Goal: Task Accomplishment & Management: Manage account settings

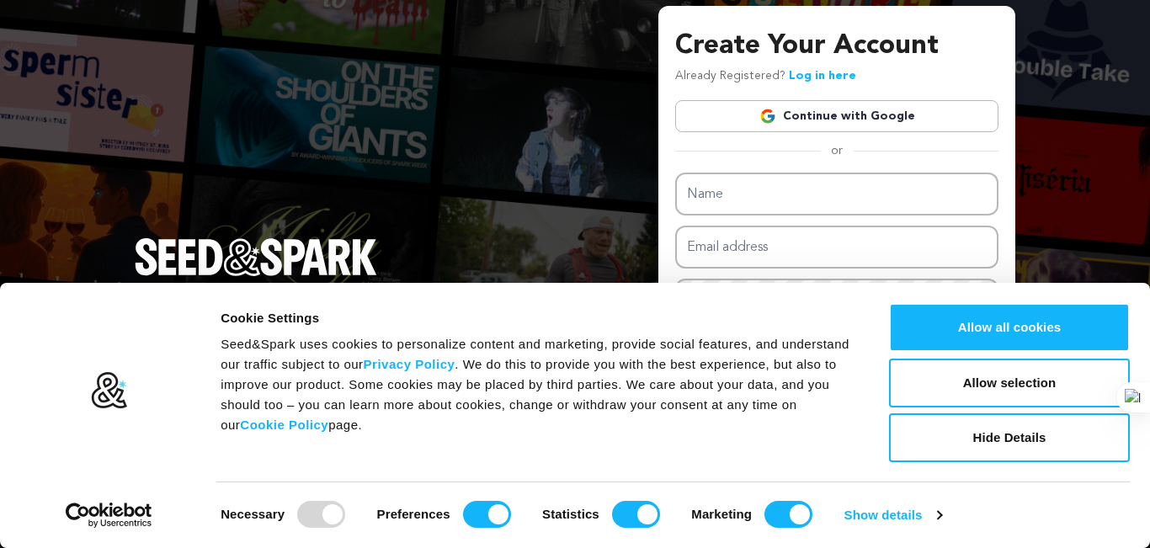
click at [834, 111] on link "Continue with Google" at bounding box center [836, 116] width 323 height 32
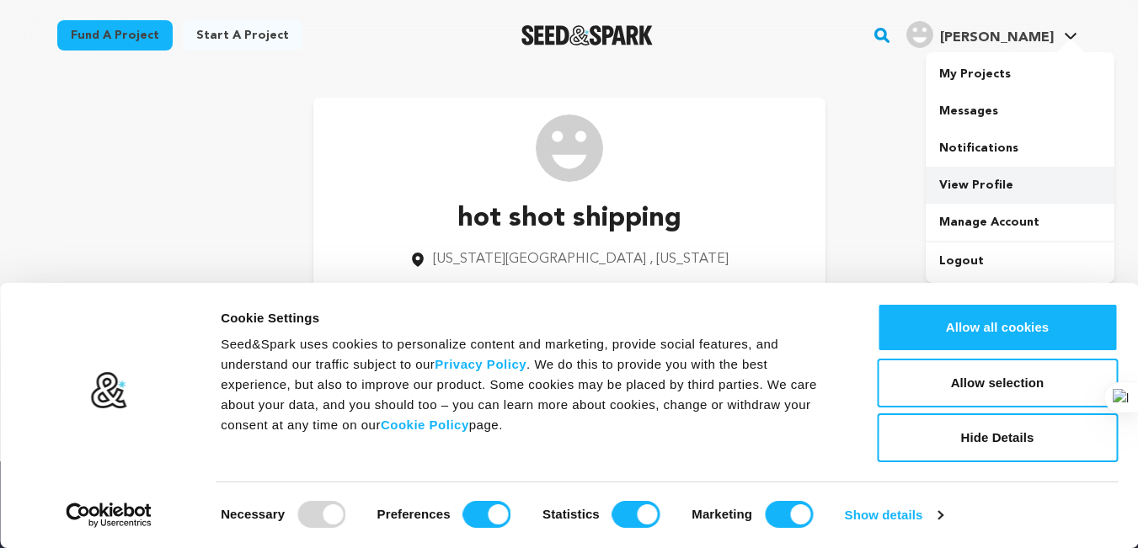
click at [995, 194] on link "View Profile" at bounding box center [1020, 185] width 189 height 37
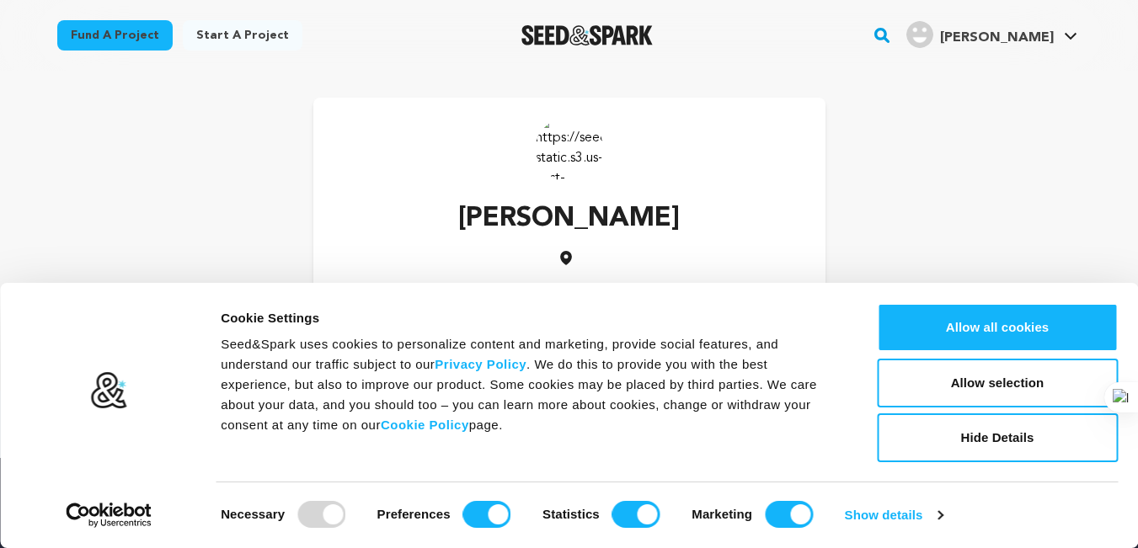
click at [590, 292] on div "Consent Details [#IABV2SETTINGS#] About Cookie Settings Seed&Spark uses cookies…" at bounding box center [569, 415] width 1138 height 265
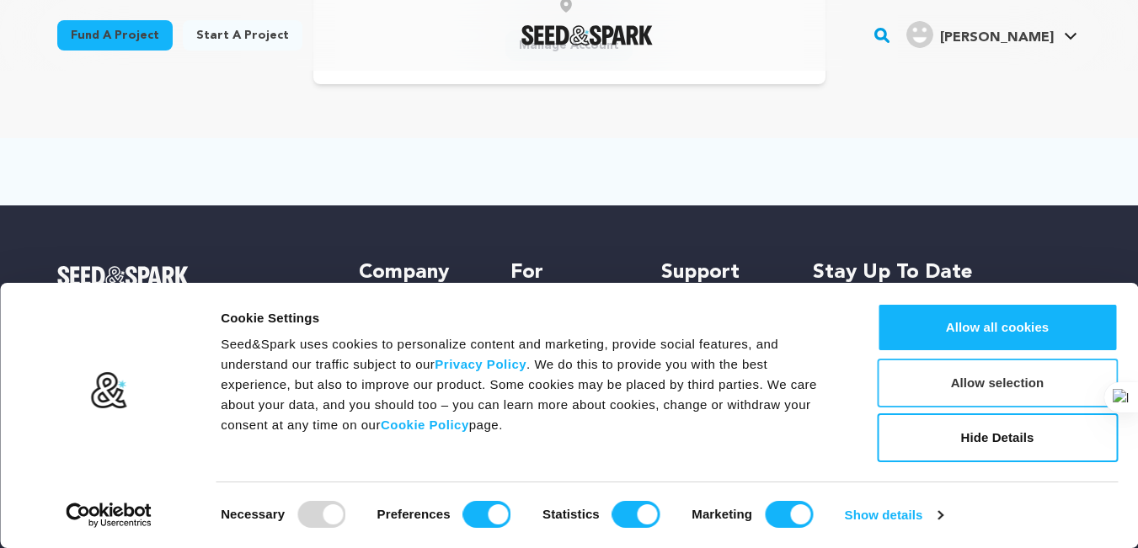
click at [999, 387] on button "Allow selection" at bounding box center [997, 383] width 241 height 49
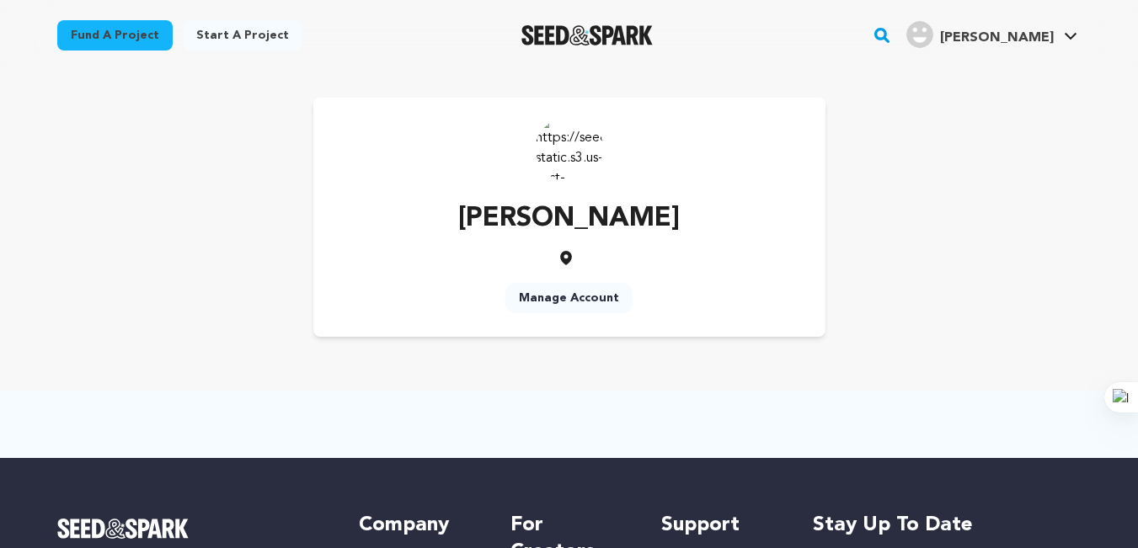
click at [574, 307] on link "Manage Account" at bounding box center [568, 298] width 127 height 30
click at [574, 301] on link "Manage Account" at bounding box center [568, 298] width 127 height 30
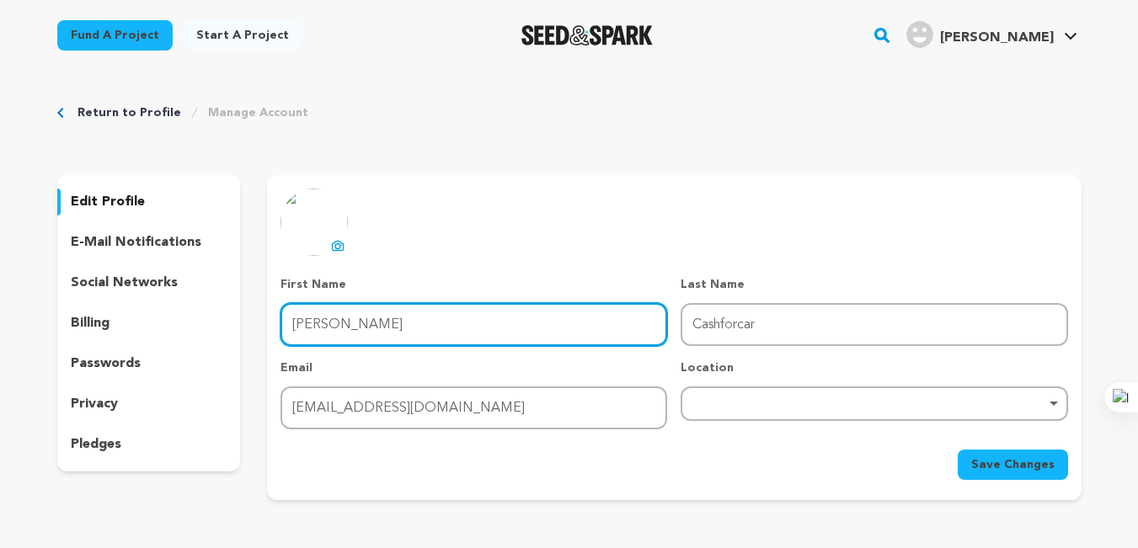
click at [405, 319] on input "Lawrence" at bounding box center [473, 324] width 387 height 43
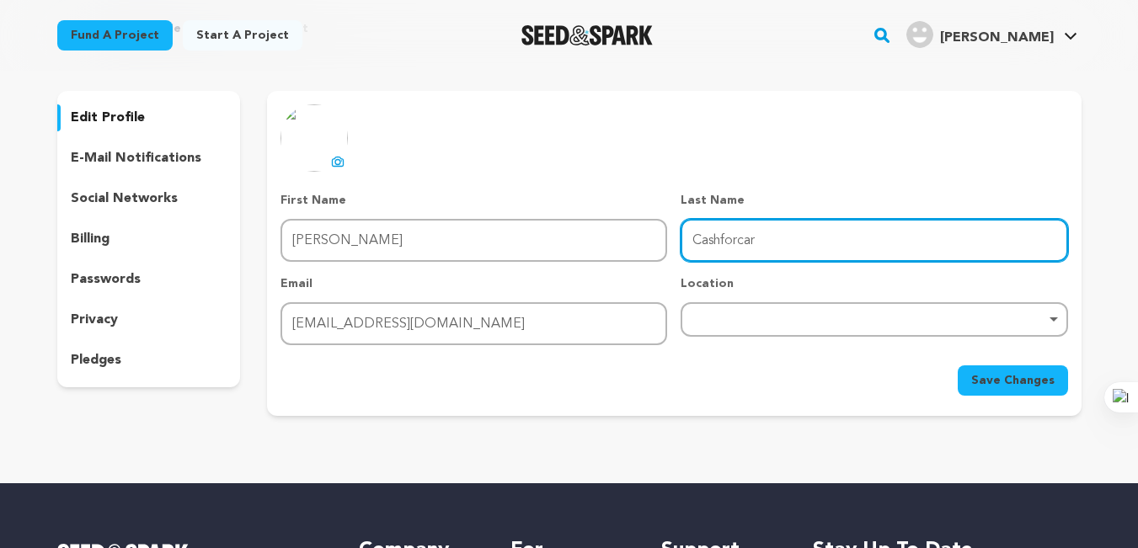
drag, startPoint x: 769, startPoint y: 239, endPoint x: 562, endPoint y: 240, distance: 207.2
click at [560, 242] on div "First Name First Name Lawrence Last Name Last Name Cashforcar Email Email lawre…" at bounding box center [673, 268] width 787 height 153
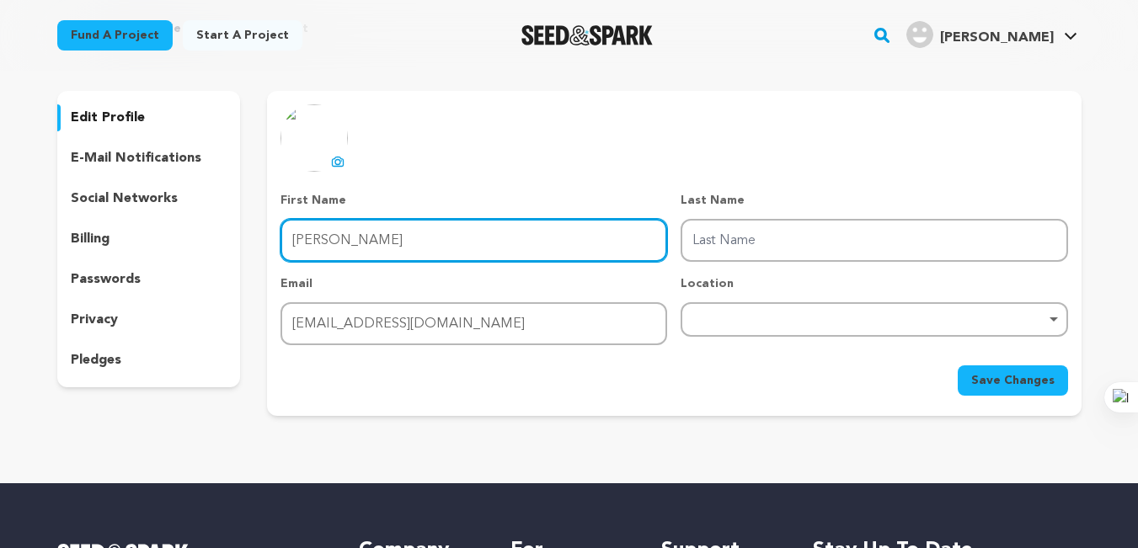
drag, startPoint x: 444, startPoint y: 234, endPoint x: 202, endPoint y: 218, distance: 242.2
click at [202, 218] on div "edit profile e-mail notifications social networks billing passwords privacy ple…" at bounding box center [569, 253] width 1024 height 325
paste input "Cashforcar"
type input "Cashforcar"
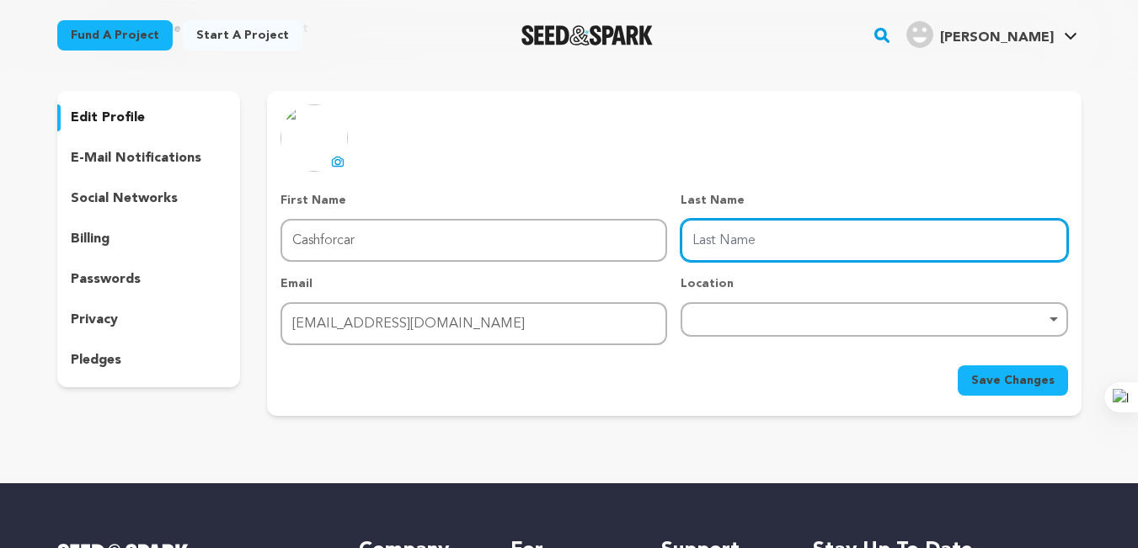
click at [755, 243] on input "Last Name" at bounding box center [873, 240] width 387 height 43
click at [719, 321] on div "Remove item" at bounding box center [874, 319] width 370 height 7
type input "lawrence"
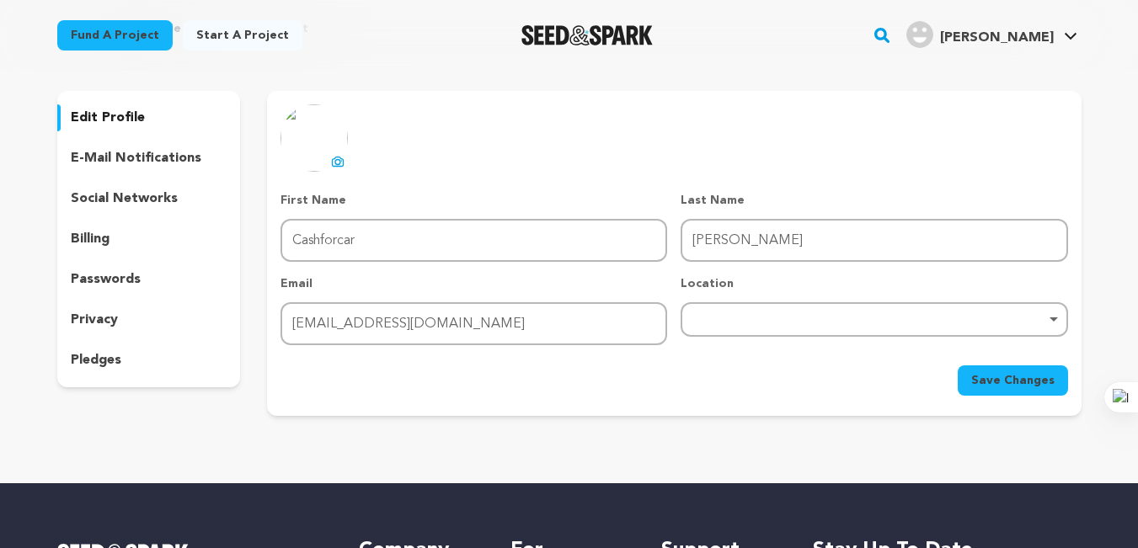
click at [731, 317] on div "Remove item" at bounding box center [874, 319] width 370 height 7
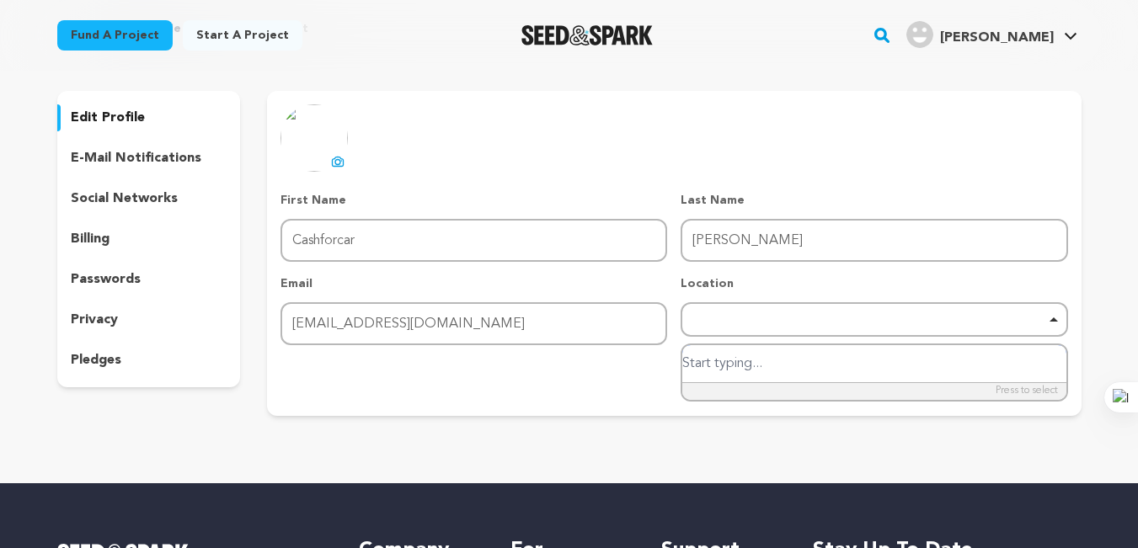
paste input "2713 Shadow Ridge Pl, Eudora, KS 66025"
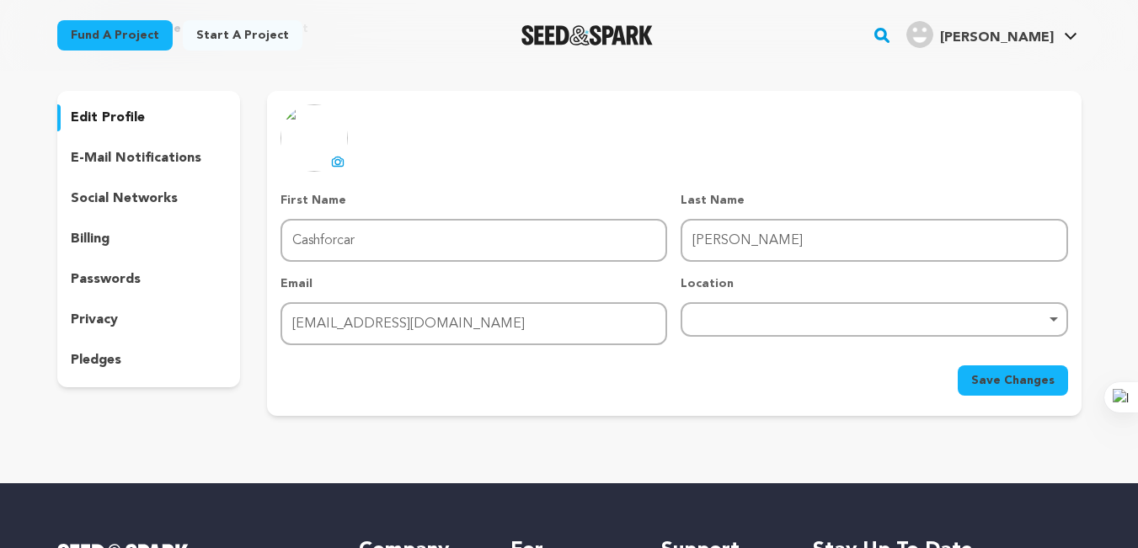
click at [605, 394] on div "Save Changes" at bounding box center [673, 380] width 787 height 30
click at [798, 302] on div "Remove item" at bounding box center [873, 319] width 387 height 35
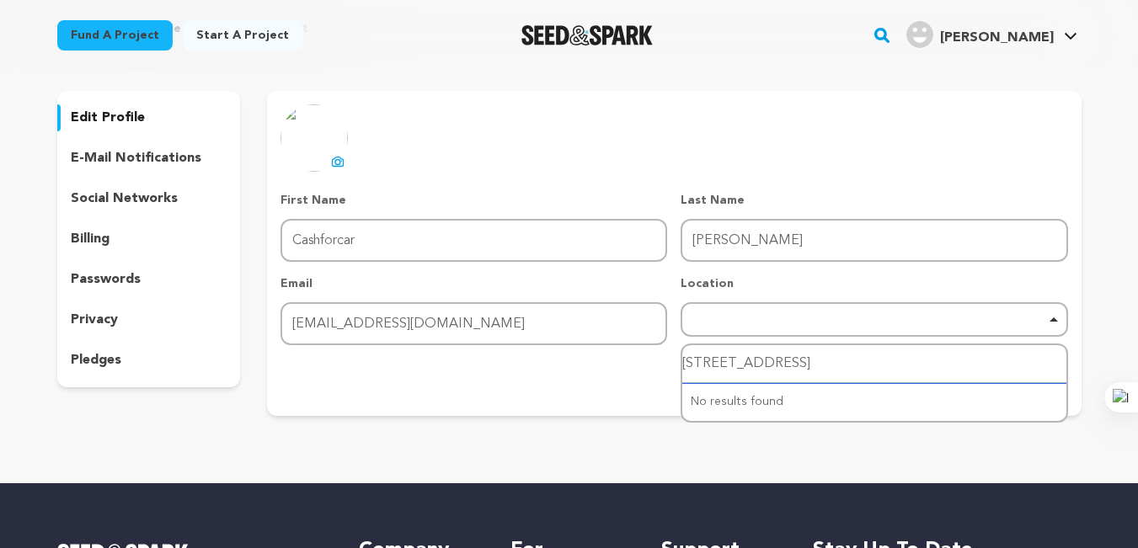
paste input "2713 Shadow Ridge Pl, Eudora, KS 66025"
type input "2713 Shadow Ridge Pl, Eudora, KS 660252713 Shadow Ridge Pl, Eudora, KS 66025"
click at [784, 356] on input "2713 Shadow Ridge Pl, Eudora, KS 660252713 Shadow Ridge Pl, Eudora, KS 66025" at bounding box center [873, 364] width 383 height 38
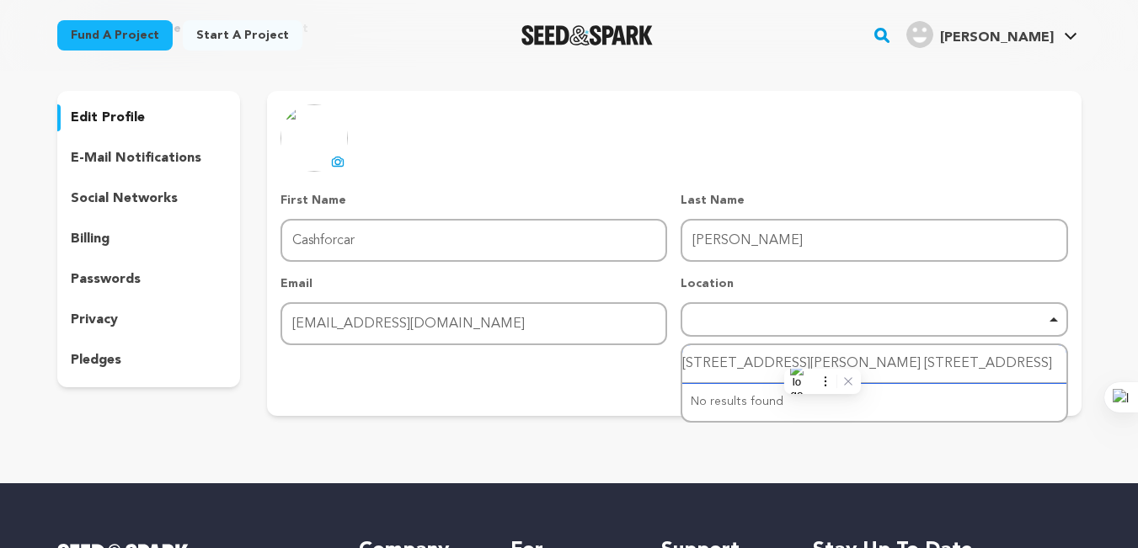
click at [784, 356] on input "2713 Shadow Ridge Pl, Eudora, KS 660252713 Shadow Ridge Pl, Eudora, KS 66025" at bounding box center [873, 364] width 383 height 38
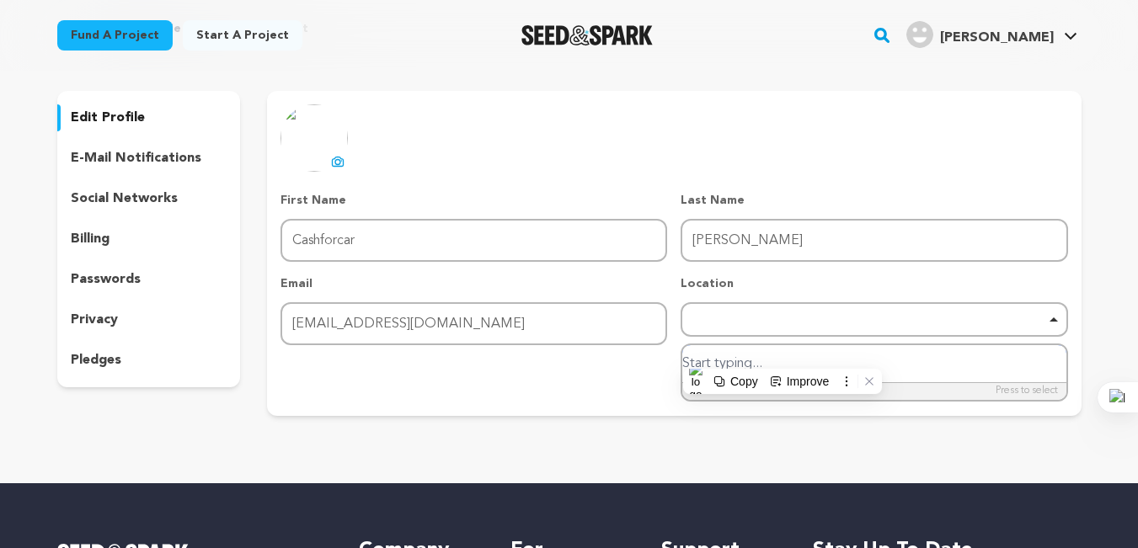
scroll to position [0, 0]
paste input "2713 Shadow Ridge Pl, Eudora, KS 66025"
type input "2713 Shadow Ridge Pl, Eudora, KS 66025"
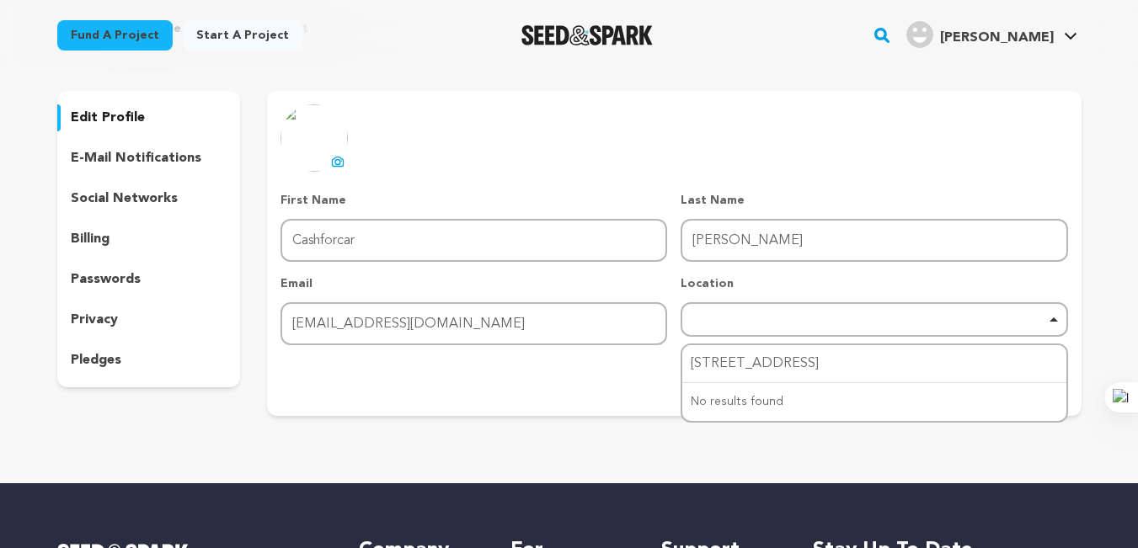
drag, startPoint x: 579, startPoint y: 407, endPoint x: 656, endPoint y: 401, distance: 76.9
click at [587, 406] on div "uploading spinner upload profile image First Name First Name Cashforcar Last Na…" at bounding box center [674, 253] width 814 height 325
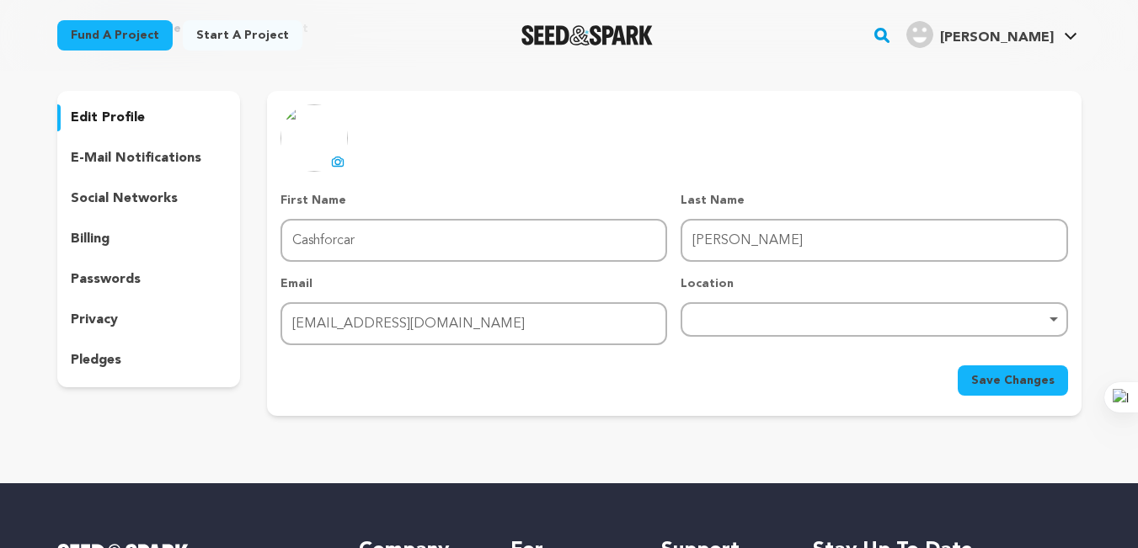
click at [1015, 382] on span "Save Changes" at bounding box center [1012, 380] width 83 height 17
click at [333, 161] on icon at bounding box center [337, 161] width 13 height 13
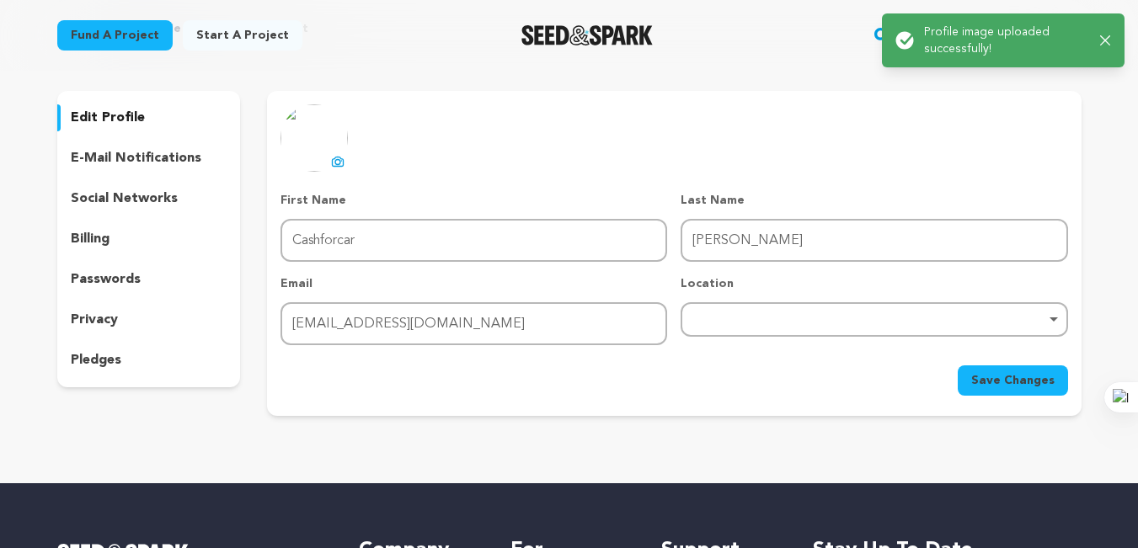
click at [719, 324] on div "Remove item" at bounding box center [873, 319] width 387 height 35
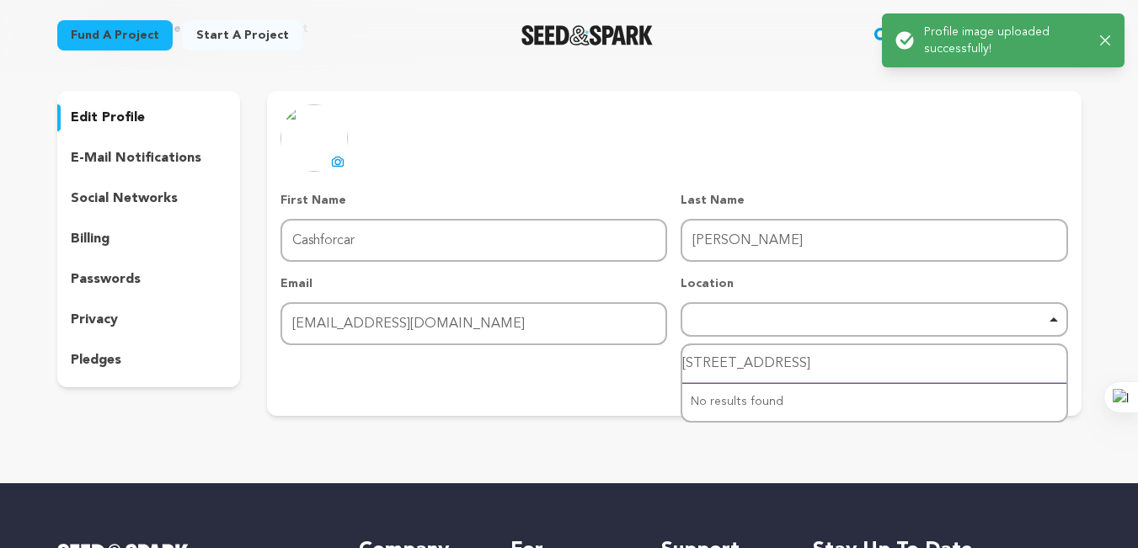
click at [751, 377] on input "2713 Shadow Ridge Pl, Eudora, KS 66025" at bounding box center [873, 364] width 383 height 38
drag, startPoint x: 819, startPoint y: 363, endPoint x: 879, endPoint y: 358, distance: 60.0
click at [822, 363] on input "2713 Shadow Ridge Pl, Eudora, KS 66025" at bounding box center [873, 364] width 383 height 38
drag, startPoint x: 594, startPoint y: 386, endPoint x: 796, endPoint y: 386, distance: 202.1
click at [593, 386] on div "Save Changes" at bounding box center [673, 380] width 787 height 30
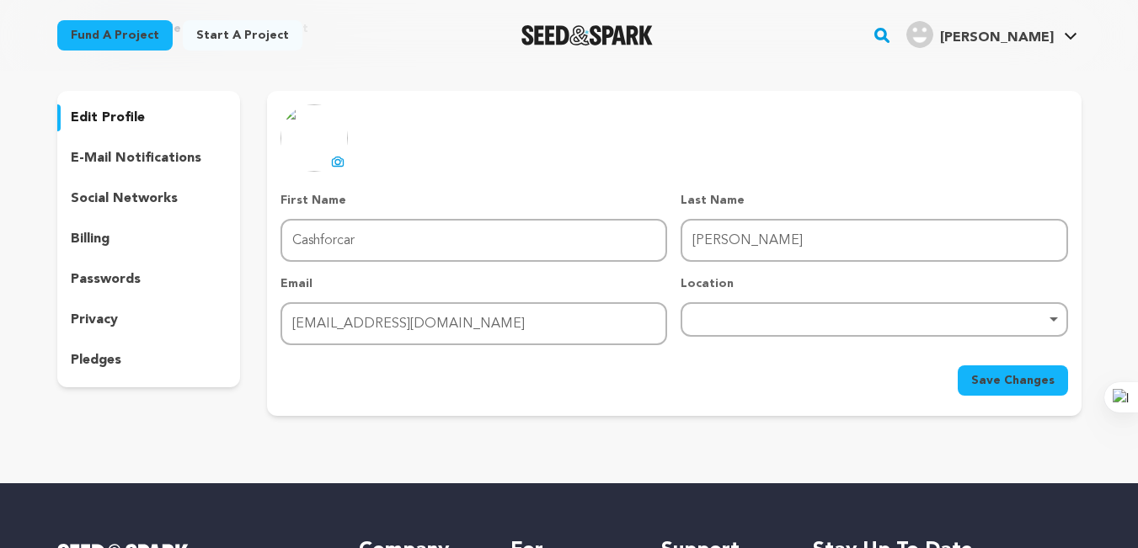
click at [1017, 384] on span "Save Changes" at bounding box center [1012, 380] width 83 height 17
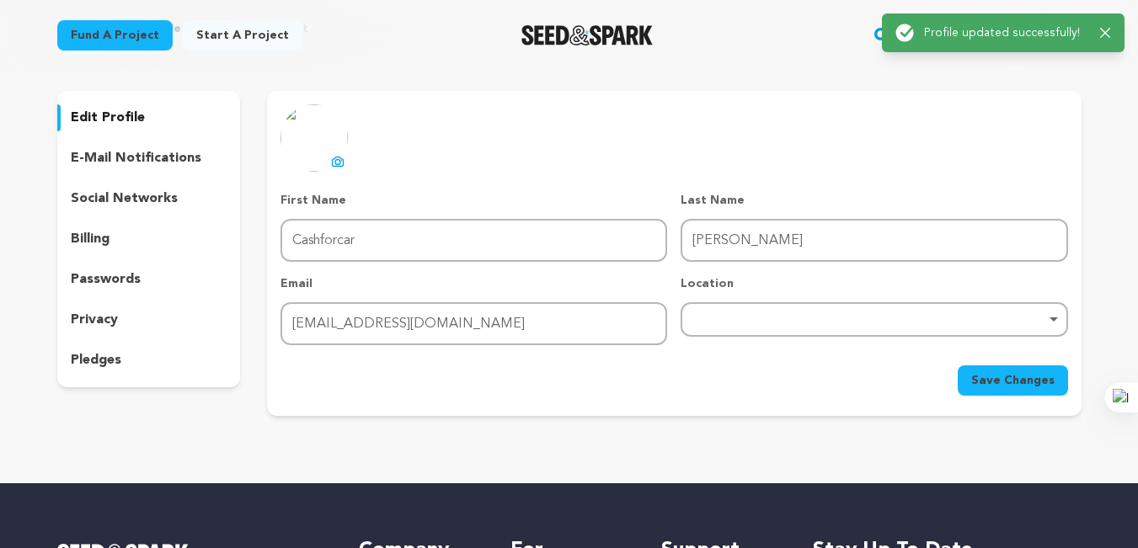
click at [1115, 26] on div "Success: Info: Warning: Error: Profile updated successfully! Close notification" at bounding box center [1003, 32] width 243 height 39
click at [1102, 35] on icon "button" at bounding box center [1105, 33] width 11 height 11
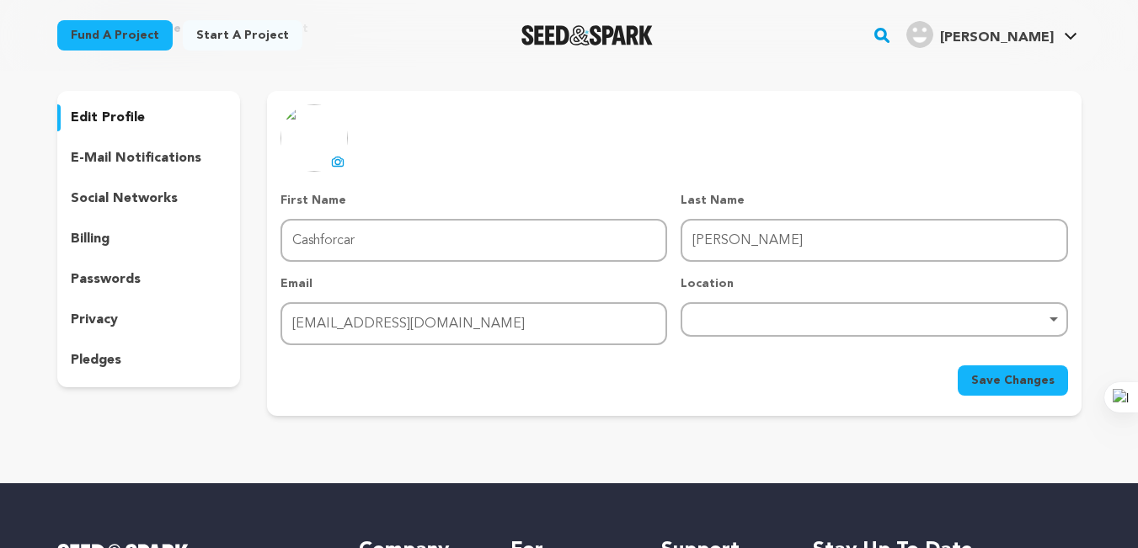
click at [1088, 32] on div "Fund a project Start a project Search" at bounding box center [569, 35] width 1078 height 71
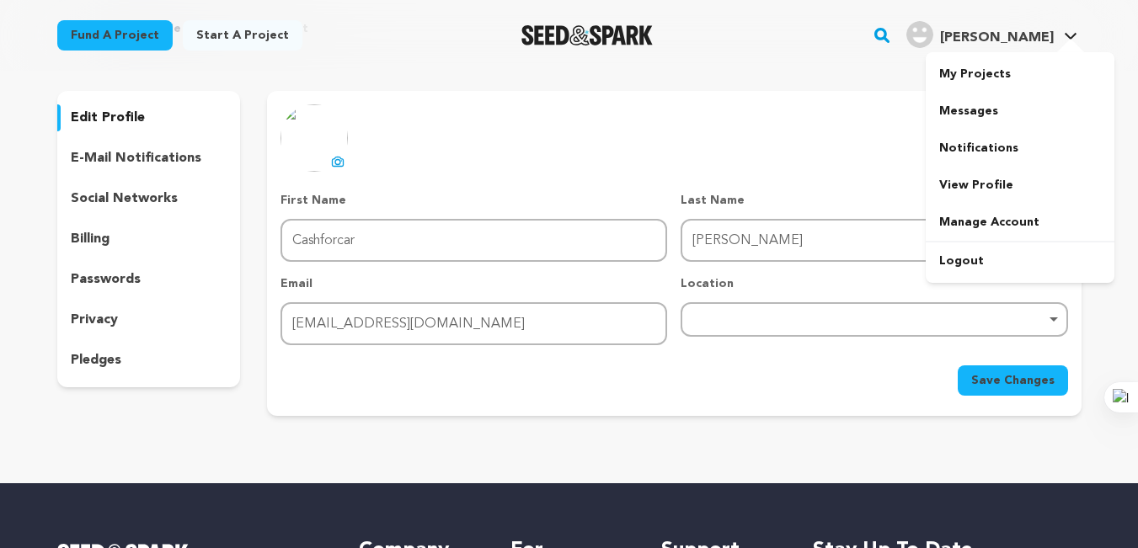
click at [1062, 37] on link "Lawrence C. Lawrence C." at bounding box center [992, 33] width 178 height 30
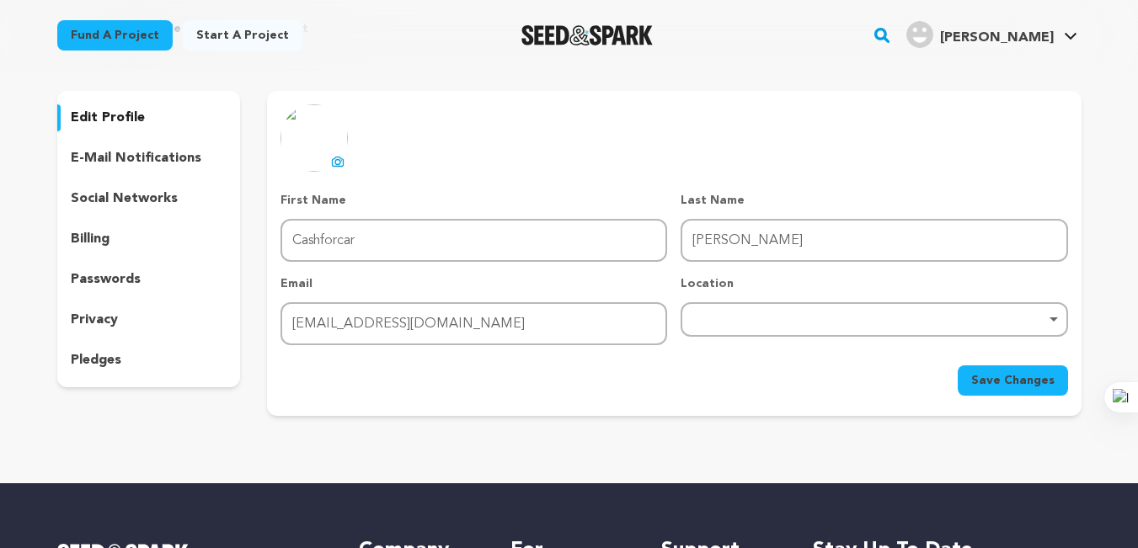
click at [1061, 37] on link "Lawrence C. Lawrence C." at bounding box center [992, 33] width 178 height 30
